Goal: Transaction & Acquisition: Purchase product/service

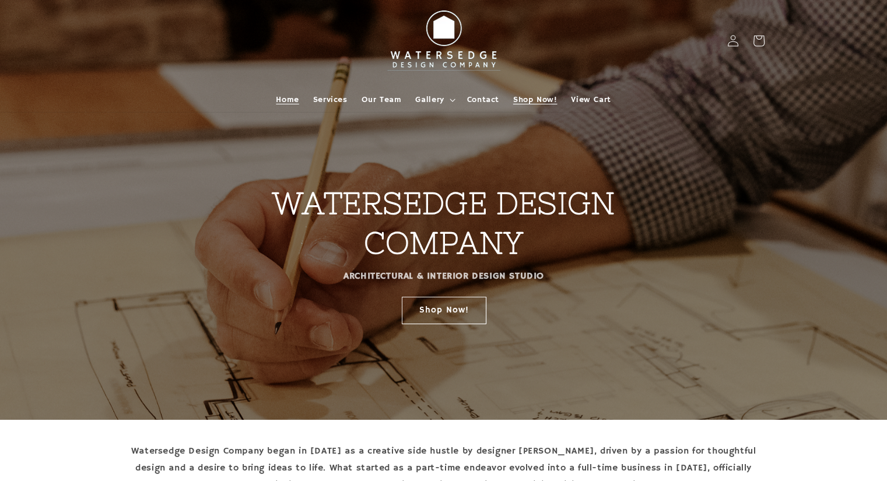
click at [531, 100] on span "Shop Now!" at bounding box center [535, 99] width 44 height 10
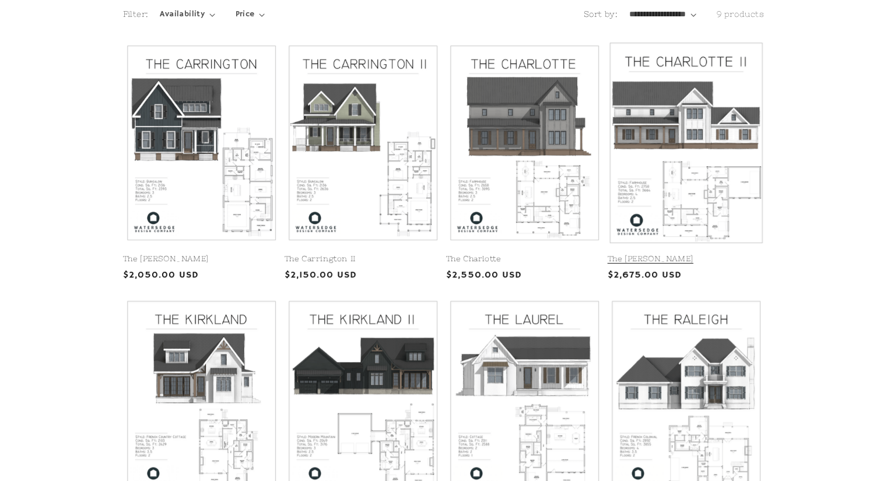
scroll to position [292, 0]
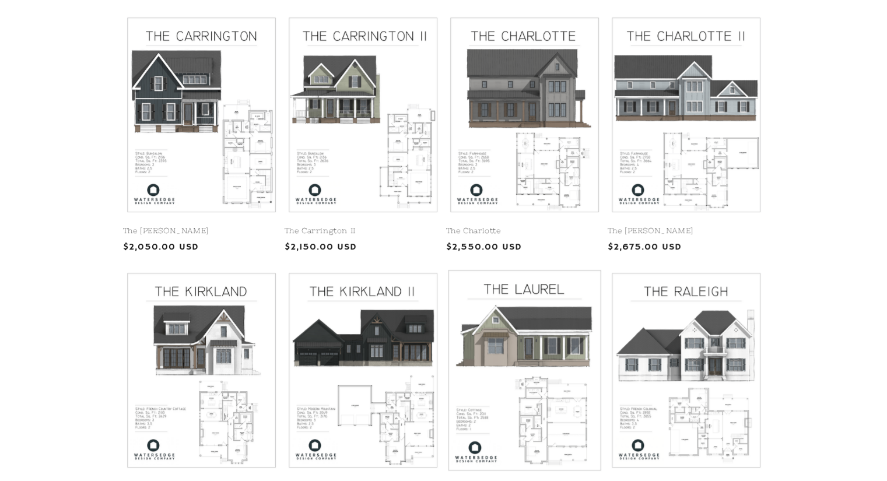
click at [490, 480] on link "The Laurel" at bounding box center [524, 487] width 157 height 10
